Goal: Task Accomplishment & Management: Use online tool/utility

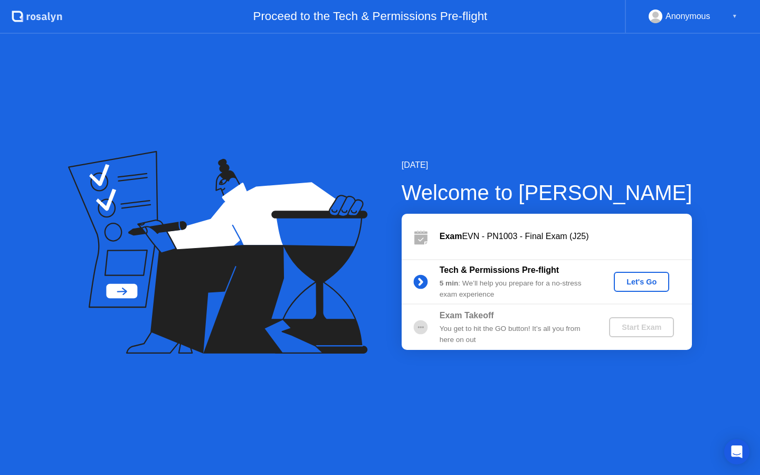
click at [649, 281] on div "Let's Go" at bounding box center [641, 282] width 47 height 8
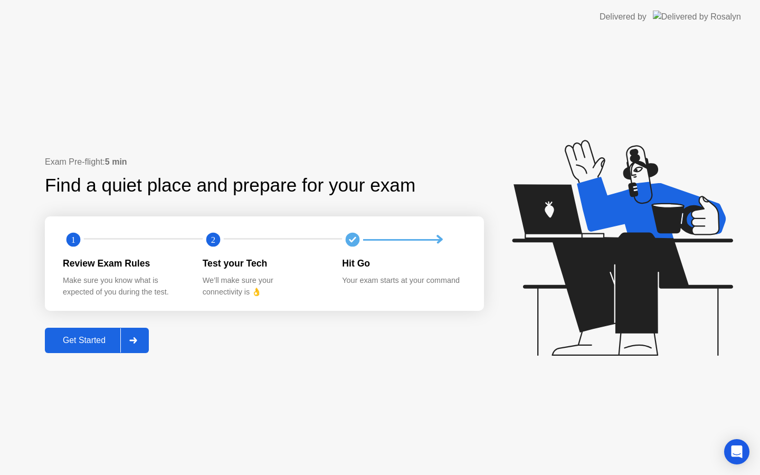
click at [65, 332] on button "Get Started" at bounding box center [97, 340] width 104 height 25
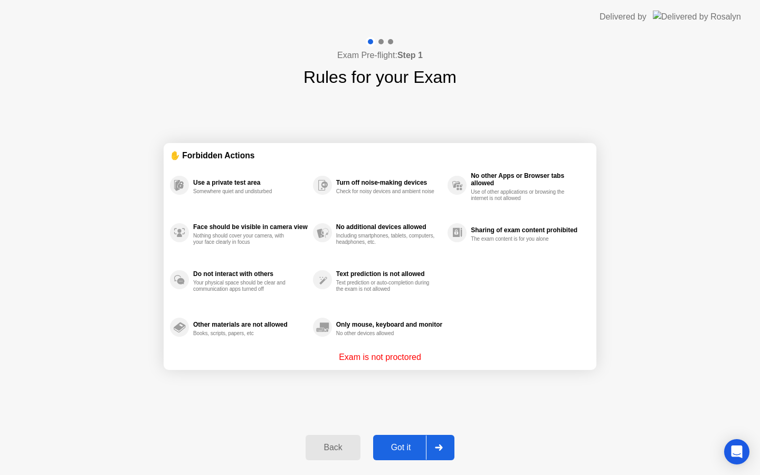
click at [401, 457] on button "Got it" at bounding box center [413, 447] width 81 height 25
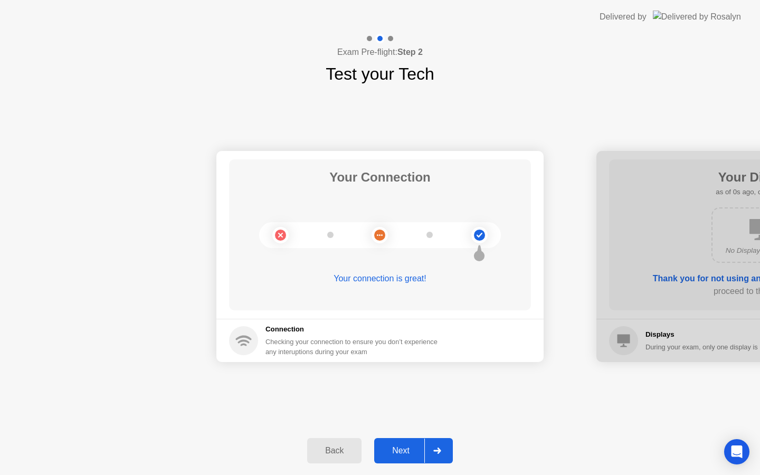
click at [412, 452] on div "Next" at bounding box center [401, 451] width 47 height 10
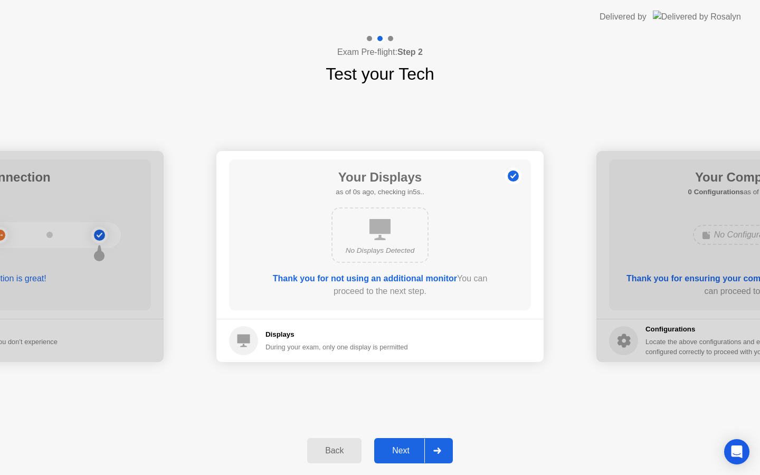
click at [412, 452] on div "Next" at bounding box center [401, 451] width 47 height 10
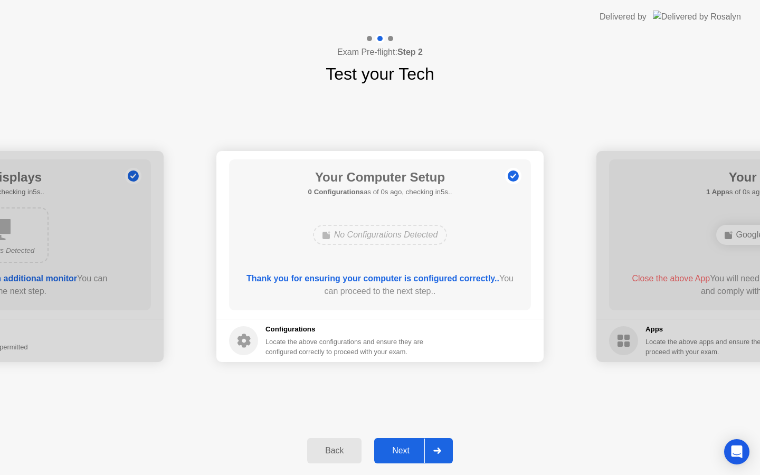
click at [412, 452] on div "Next" at bounding box center [401, 451] width 47 height 10
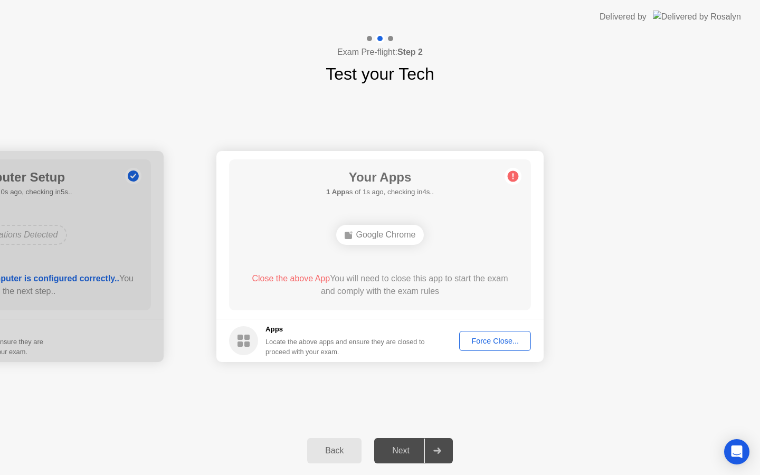
click at [492, 347] on button "Force Close..." at bounding box center [495, 341] width 72 height 20
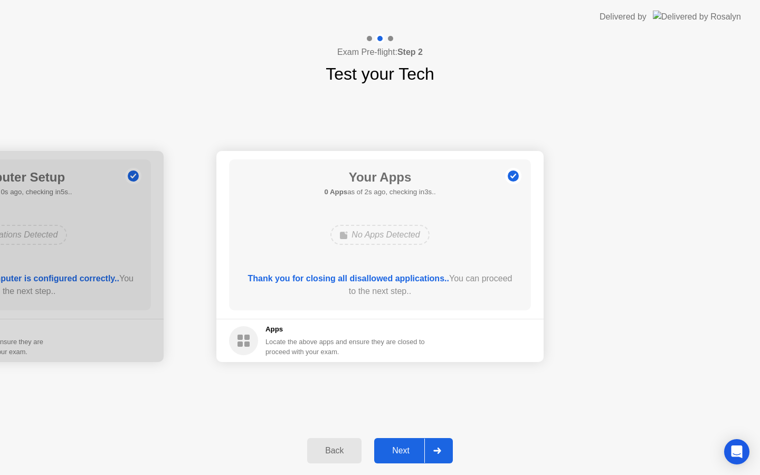
click at [409, 456] on div "Next" at bounding box center [401, 451] width 47 height 10
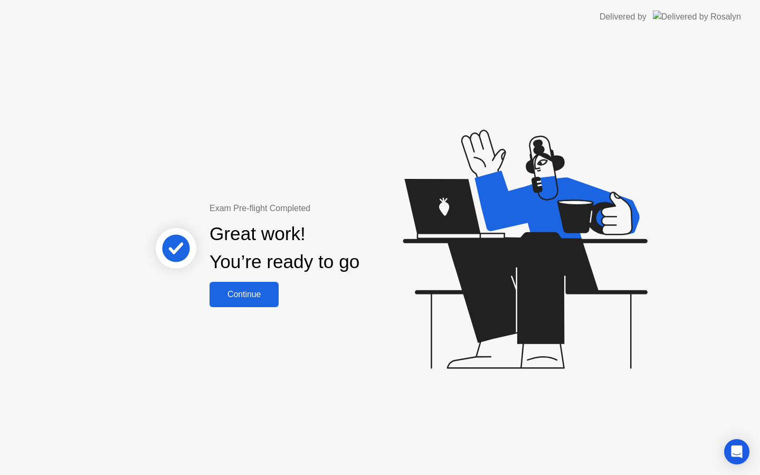
click at [245, 290] on div "Continue" at bounding box center [244, 295] width 63 height 10
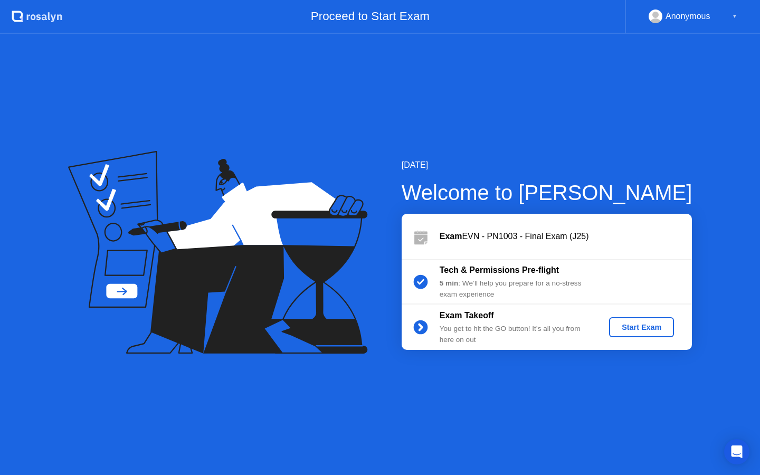
click at [651, 320] on button "Start Exam" at bounding box center [641, 327] width 65 height 20
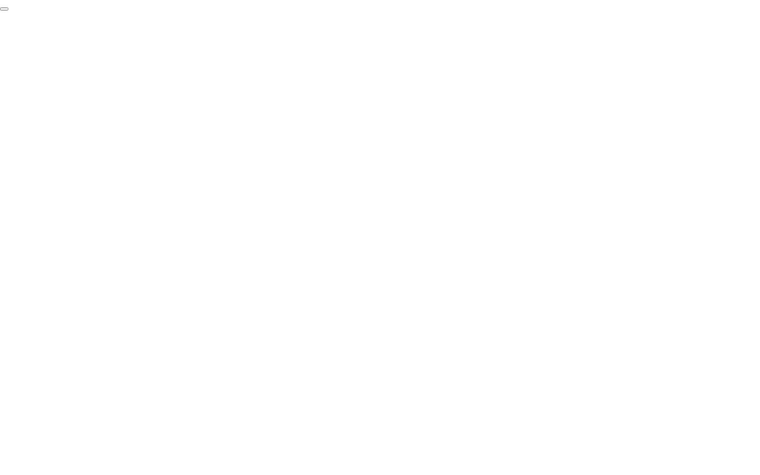
click at [8, 11] on button "End Proctoring Session" at bounding box center [4, 8] width 8 height 3
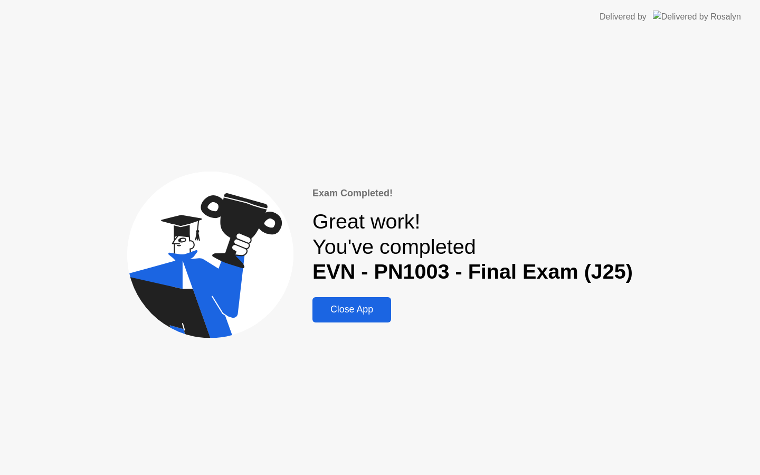
click at [356, 302] on button "Close App" at bounding box center [352, 309] width 79 height 25
